Goal: Transaction & Acquisition: Subscribe to service/newsletter

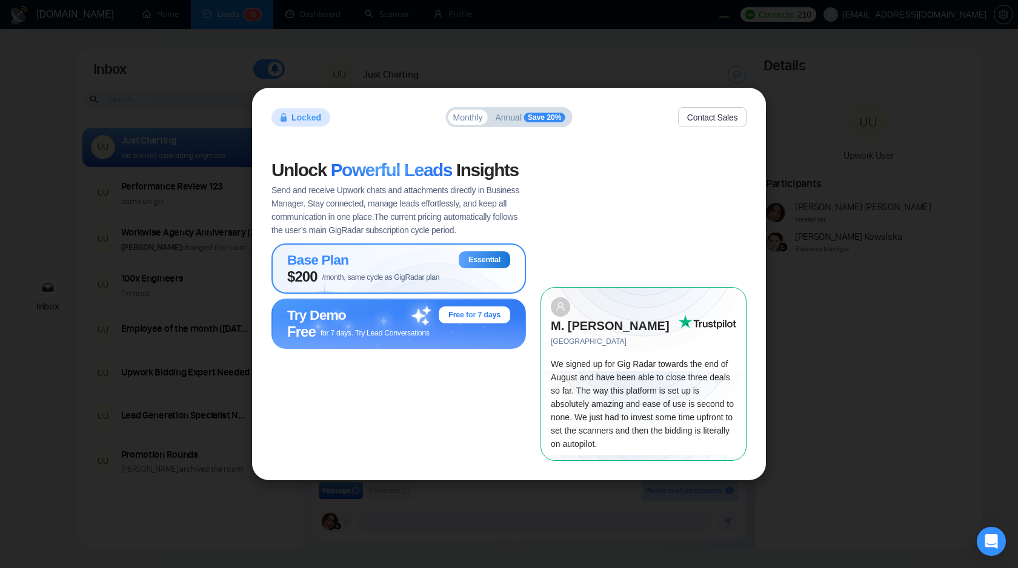
scroll to position [910, 0]
click at [415, 268] on div "Base Plan Essential" at bounding box center [398, 259] width 223 height 17
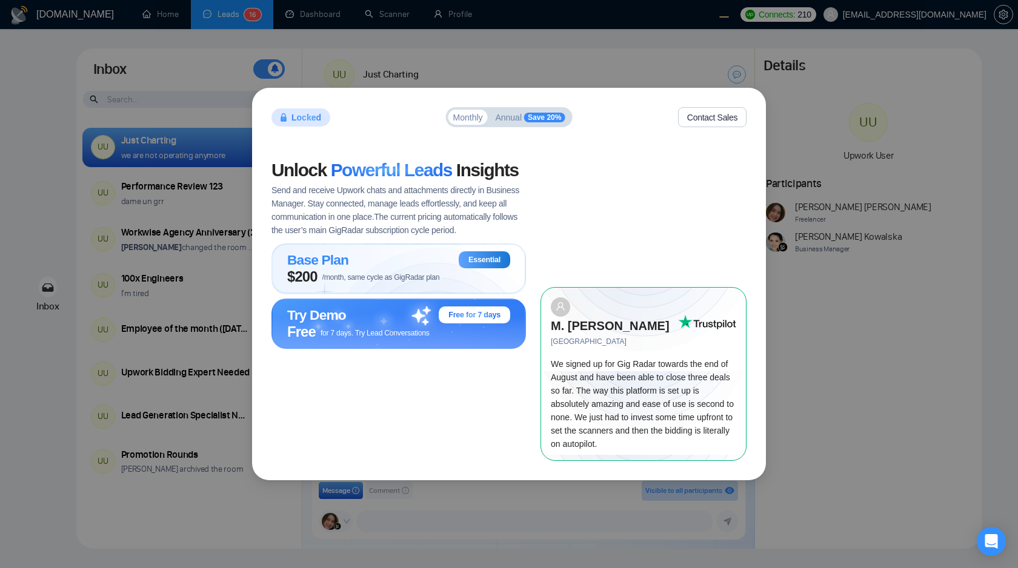
scroll to position [910, 0]
click at [523, 202] on span "Send and receive Upwork chats and attachments directly in Business Manager. Sta…" at bounding box center [398, 210] width 254 height 53
click at [516, 122] on span "Annual" at bounding box center [508, 117] width 27 height 8
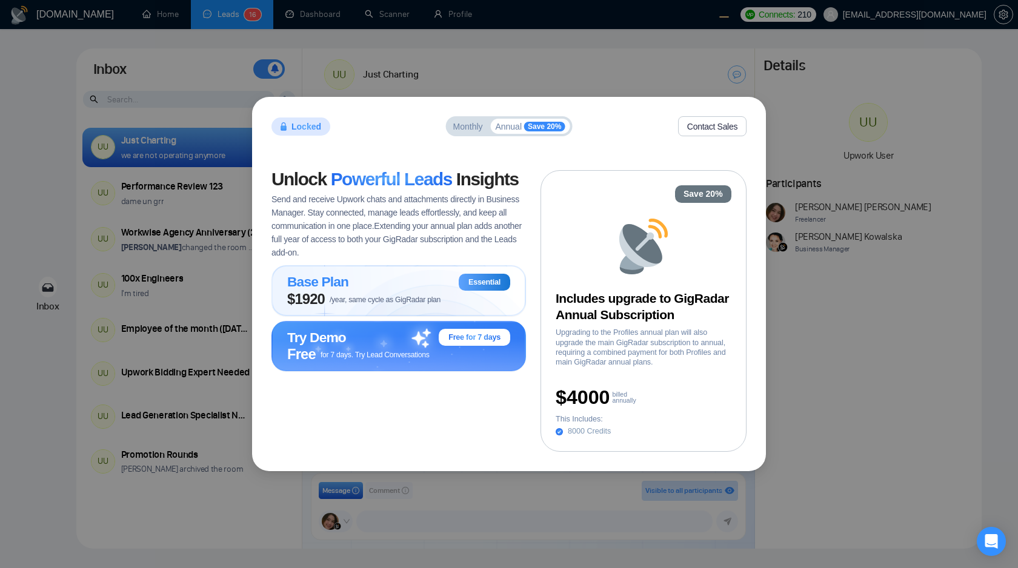
click at [468, 127] on span "Monthly" at bounding box center [468, 126] width 30 height 8
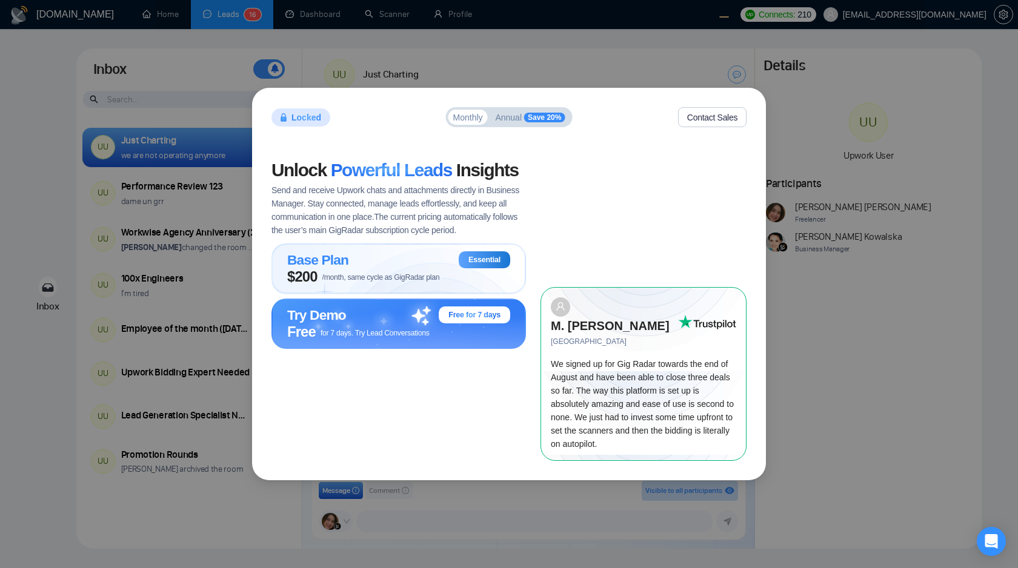
click at [500, 122] on span "Annual" at bounding box center [508, 117] width 27 height 8
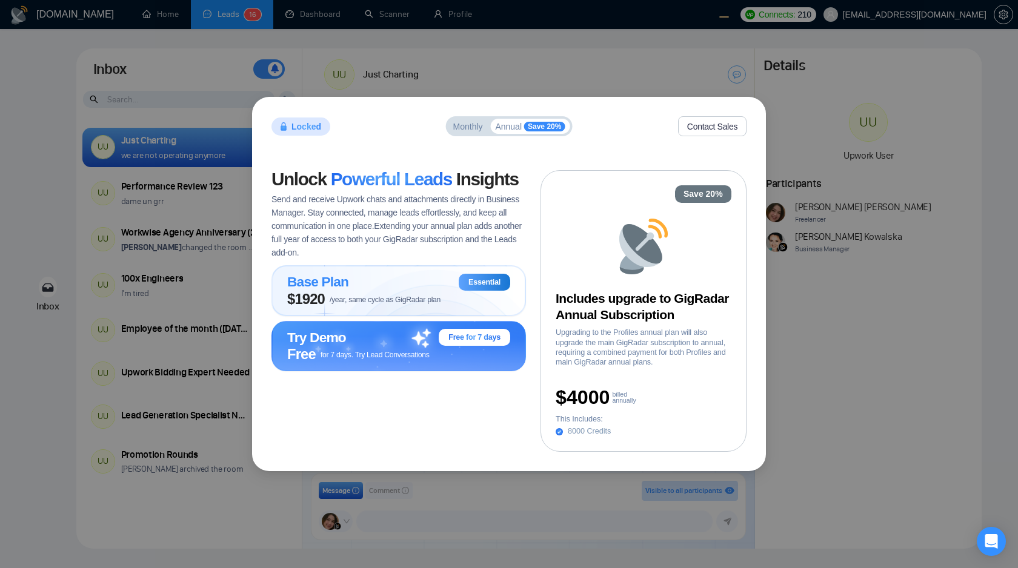
click at [445, 134] on div "Locked Monthly Annual Save 20% Contact Sales" at bounding box center [508, 126] width 475 height 20
click at [466, 122] on span "Monthly" at bounding box center [468, 126] width 30 height 8
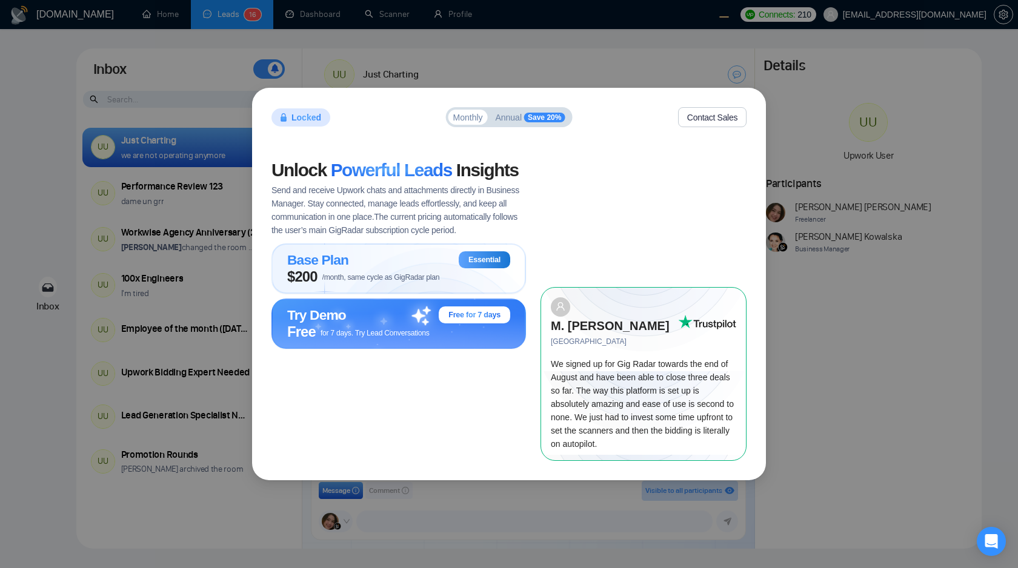
click at [368, 127] on div "Locked Monthly Annual Save 20% Contact Sales" at bounding box center [508, 117] width 475 height 20
click at [504, 125] on button "Annual Save 20%" at bounding box center [529, 117] width 79 height 15
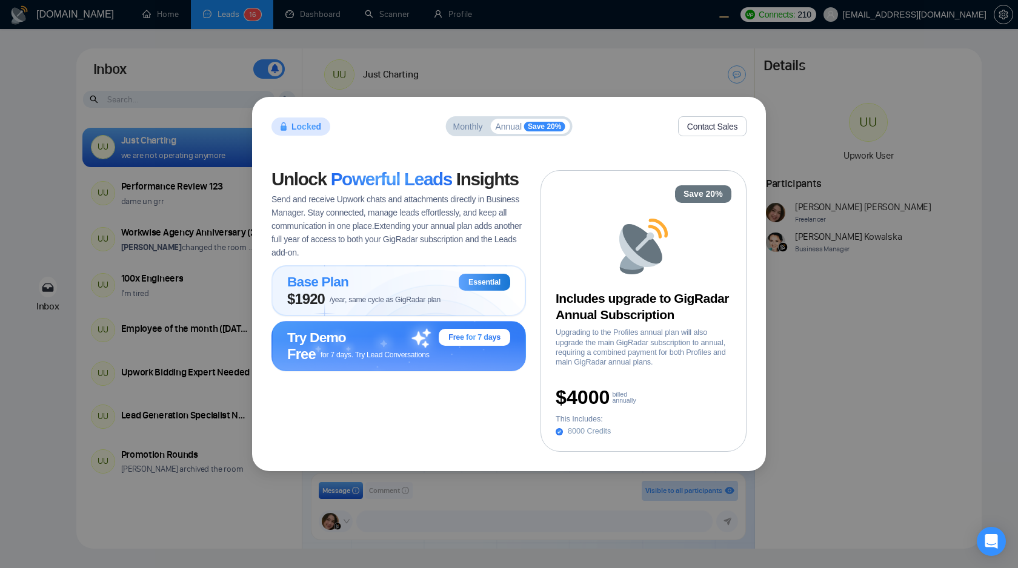
click at [469, 124] on span "Monthly" at bounding box center [468, 126] width 30 height 8
